Goal: Task Accomplishment & Management: Manage account settings

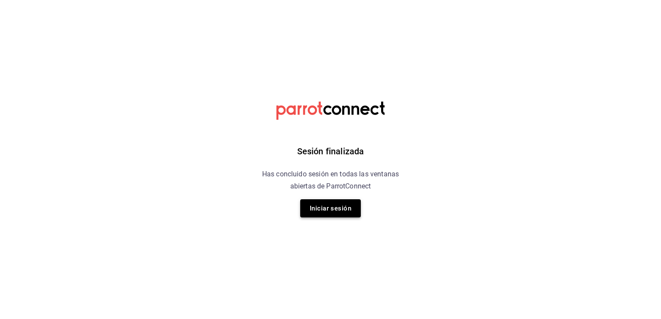
click at [326, 205] on button "Iniciar sesión" at bounding box center [330, 208] width 61 height 18
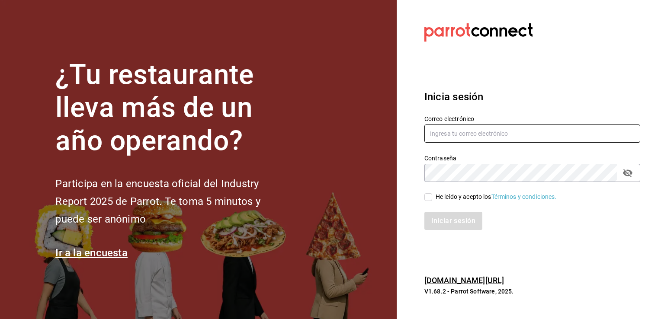
type input "cgl5644186393@gmail.com"
click at [428, 200] on input "He leído y acepto los Términos y condiciones." at bounding box center [428, 197] width 8 height 8
checkbox input "true"
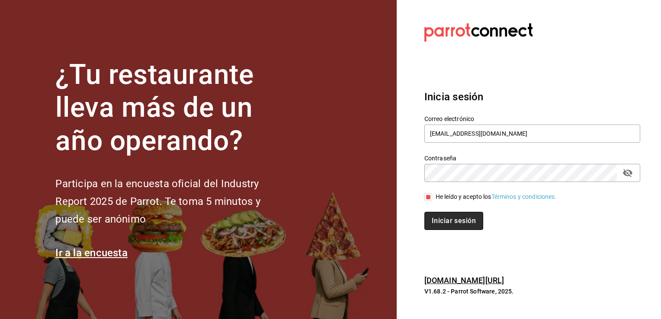
click at [452, 221] on button "Iniciar sesión" at bounding box center [453, 221] width 59 height 18
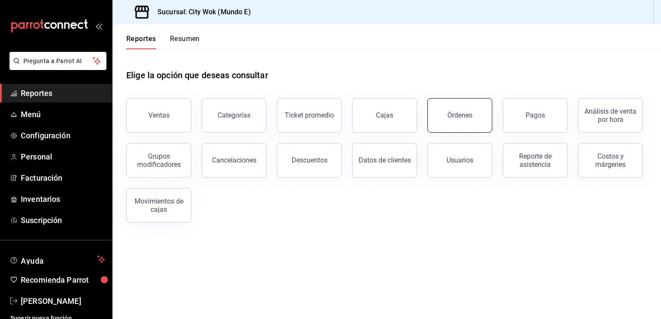
click at [457, 121] on button "Órdenes" at bounding box center [459, 115] width 65 height 35
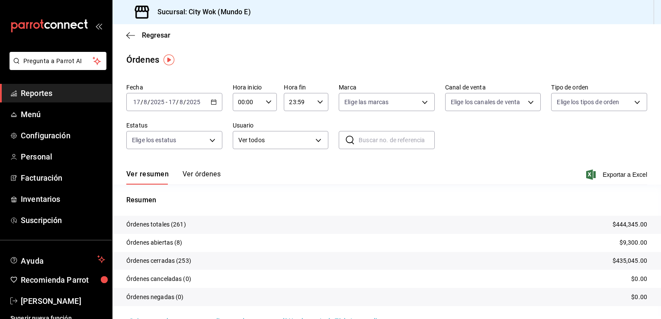
click at [212, 101] on icon "button" at bounding box center [214, 102] width 6 height 6
click at [275, 170] on div "Ver resumen Ver órdenes Exportar a Excel" at bounding box center [386, 172] width 521 height 25
click at [208, 171] on button "Ver órdenes" at bounding box center [201, 177] width 38 height 15
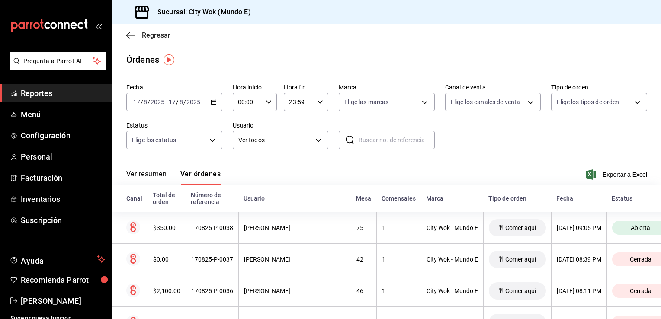
click at [129, 33] on icon "button" at bounding box center [130, 36] width 9 height 8
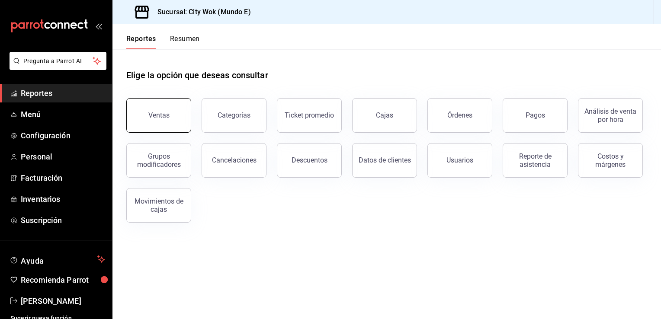
click at [167, 121] on button "Ventas" at bounding box center [158, 115] width 65 height 35
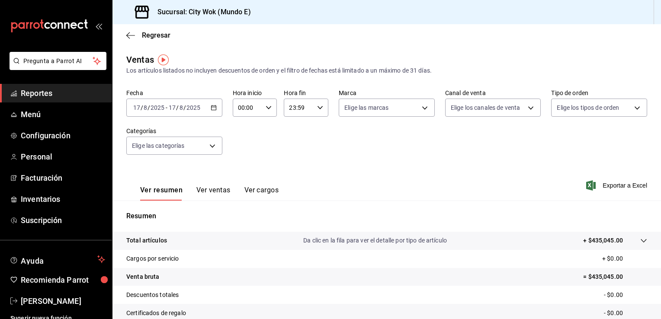
click at [218, 192] on button "Ver ventas" at bounding box center [213, 193] width 34 height 15
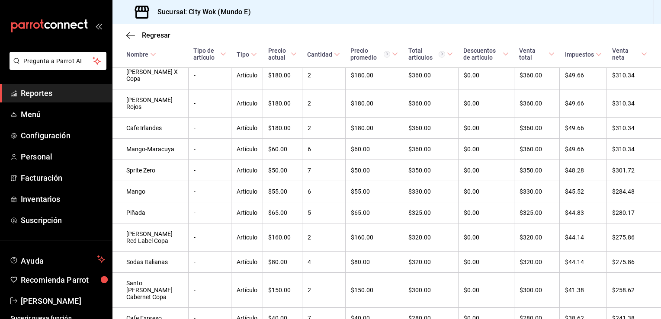
scroll to position [1223, 0]
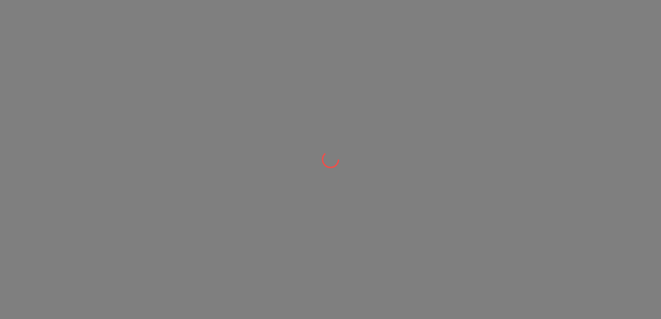
click at [559, 286] on div at bounding box center [330, 159] width 661 height 319
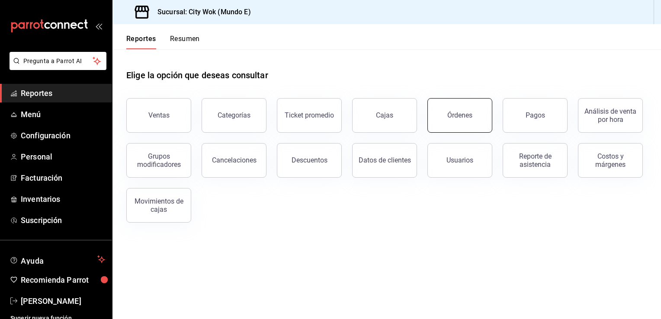
click at [451, 116] on div "Órdenes" at bounding box center [459, 115] width 25 height 8
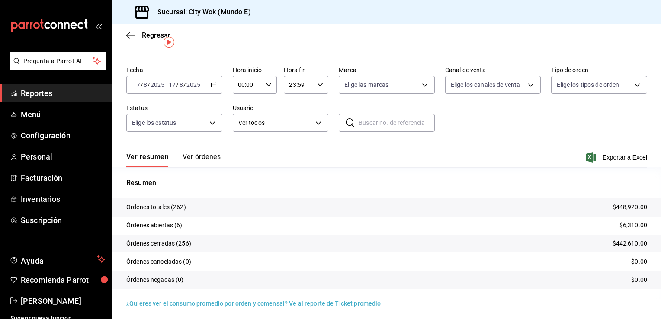
scroll to position [20, 0]
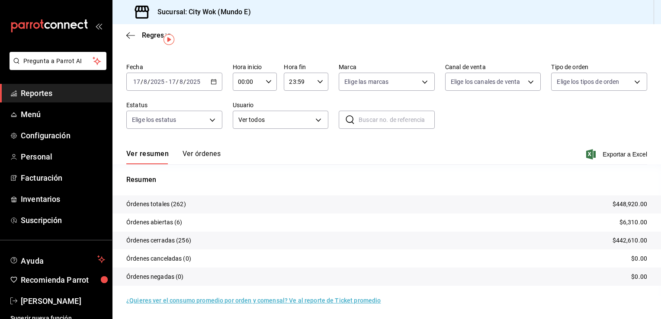
click at [450, 288] on div "Órdenes totales (262) $448,920.00 Órdenes abiertas (6) $6,310.00 Órdenes cerrad…" at bounding box center [386, 245] width 548 height 101
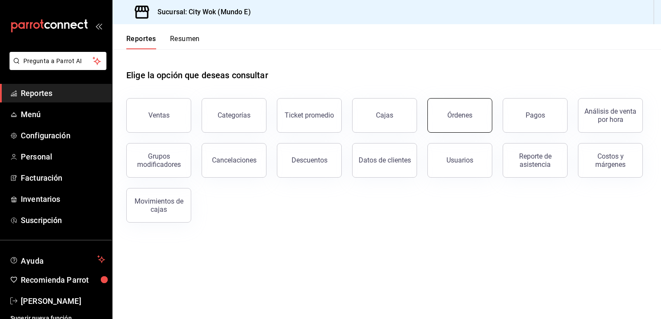
click at [467, 122] on button "Órdenes" at bounding box center [459, 115] width 65 height 35
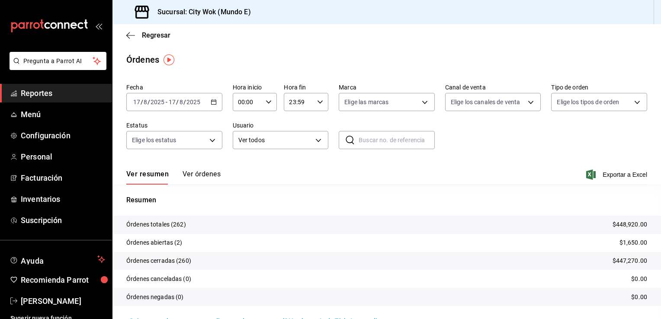
click at [169, 247] on p "Órdenes abiertas (2)" at bounding box center [154, 242] width 56 height 9
click at [214, 169] on div "Ver resumen Ver órdenes Exportar a Excel" at bounding box center [386, 172] width 521 height 25
click at [210, 179] on button "Ver órdenes" at bounding box center [201, 177] width 38 height 15
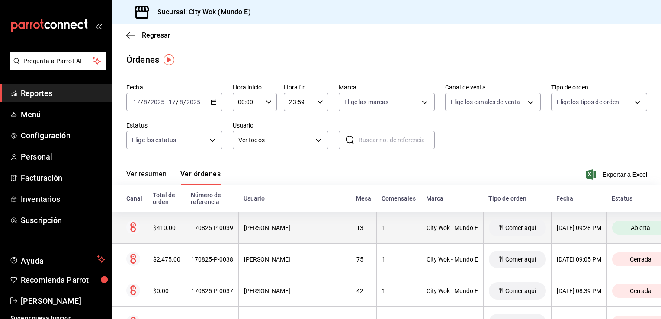
click at [635, 230] on span "Abierta" at bounding box center [640, 227] width 26 height 7
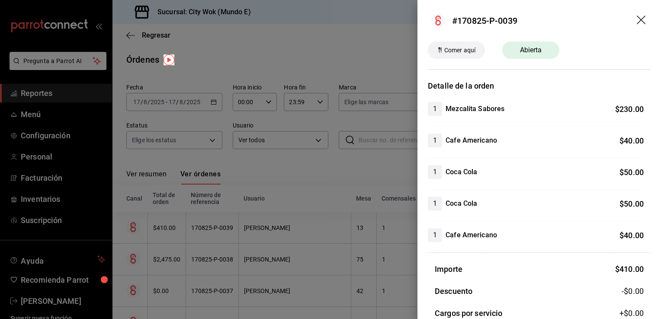
click at [309, 189] on div at bounding box center [330, 159] width 661 height 319
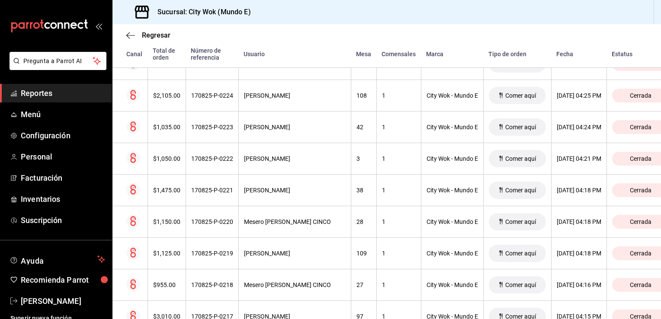
scroll to position [3213, 0]
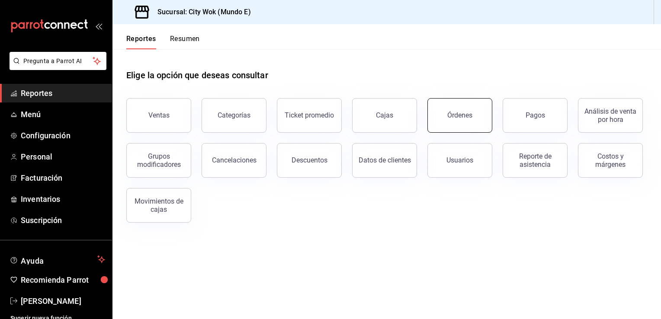
click at [458, 122] on button "Órdenes" at bounding box center [459, 115] width 65 height 35
